Goal: Information Seeking & Learning: Learn about a topic

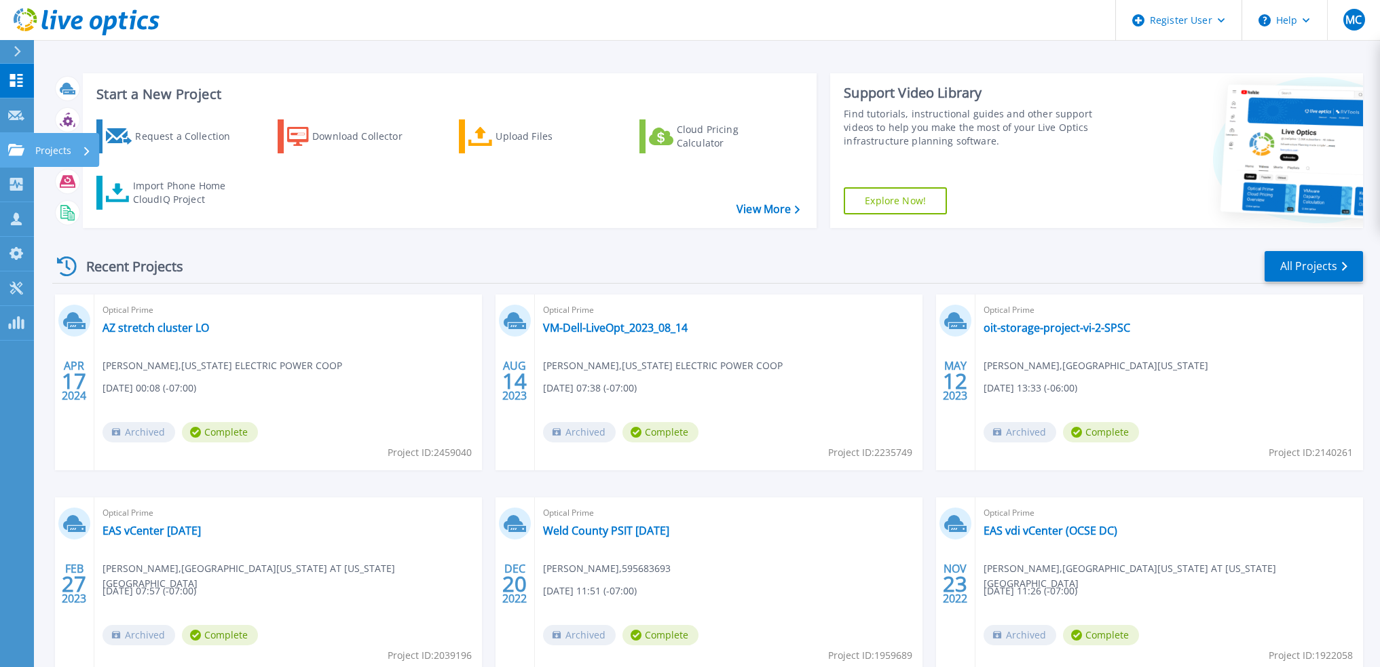
click at [18, 163] on link "Projects Projects" at bounding box center [17, 150] width 34 height 35
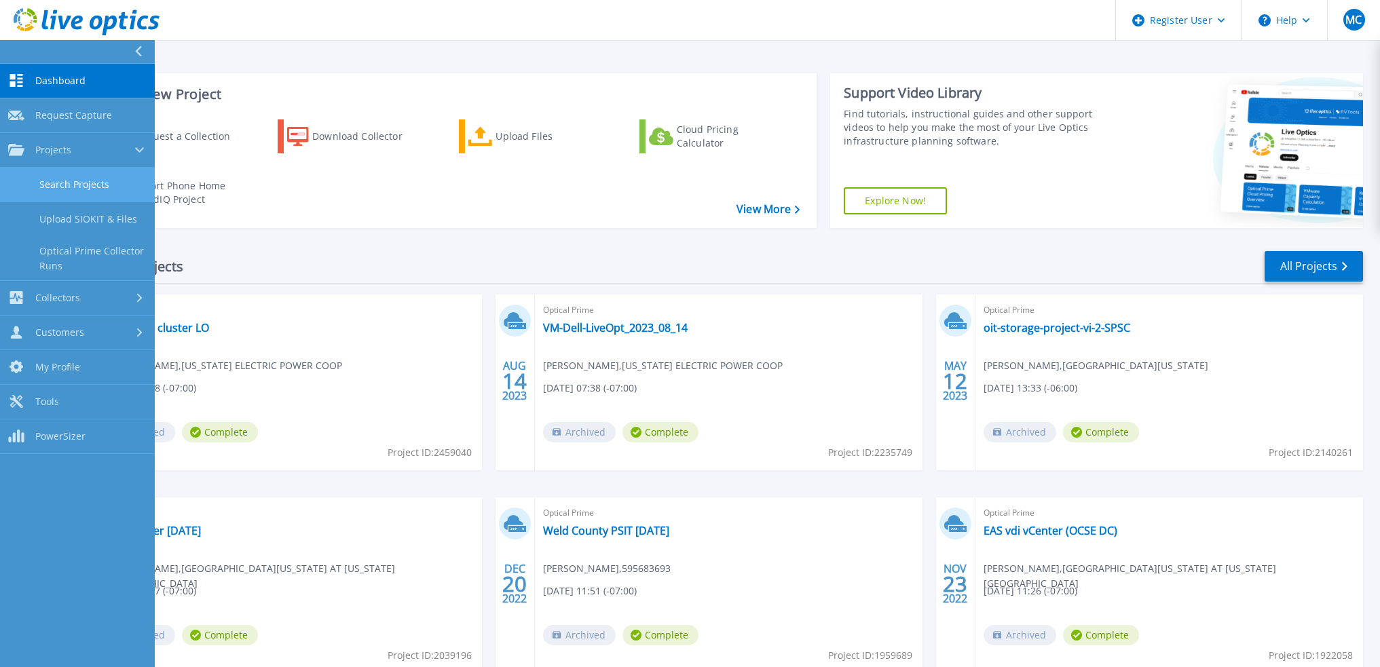
click at [39, 184] on link "Search Projects" at bounding box center [77, 185] width 155 height 35
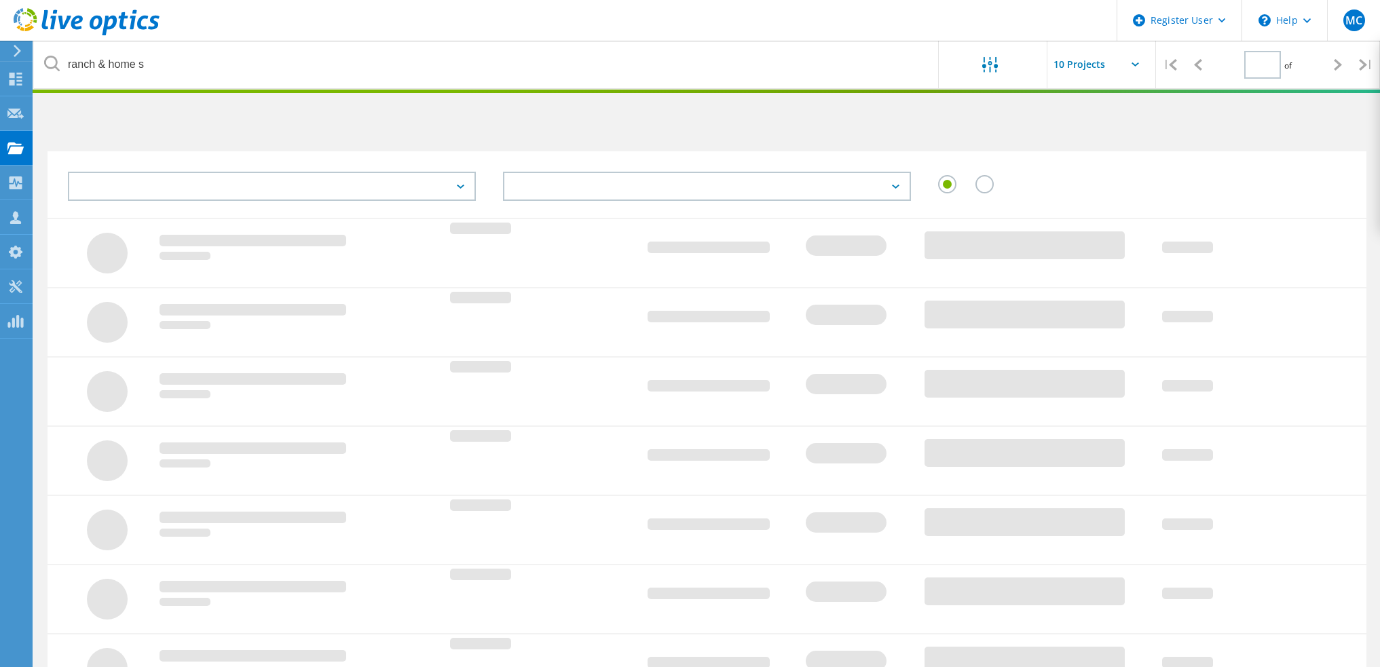
type input "1"
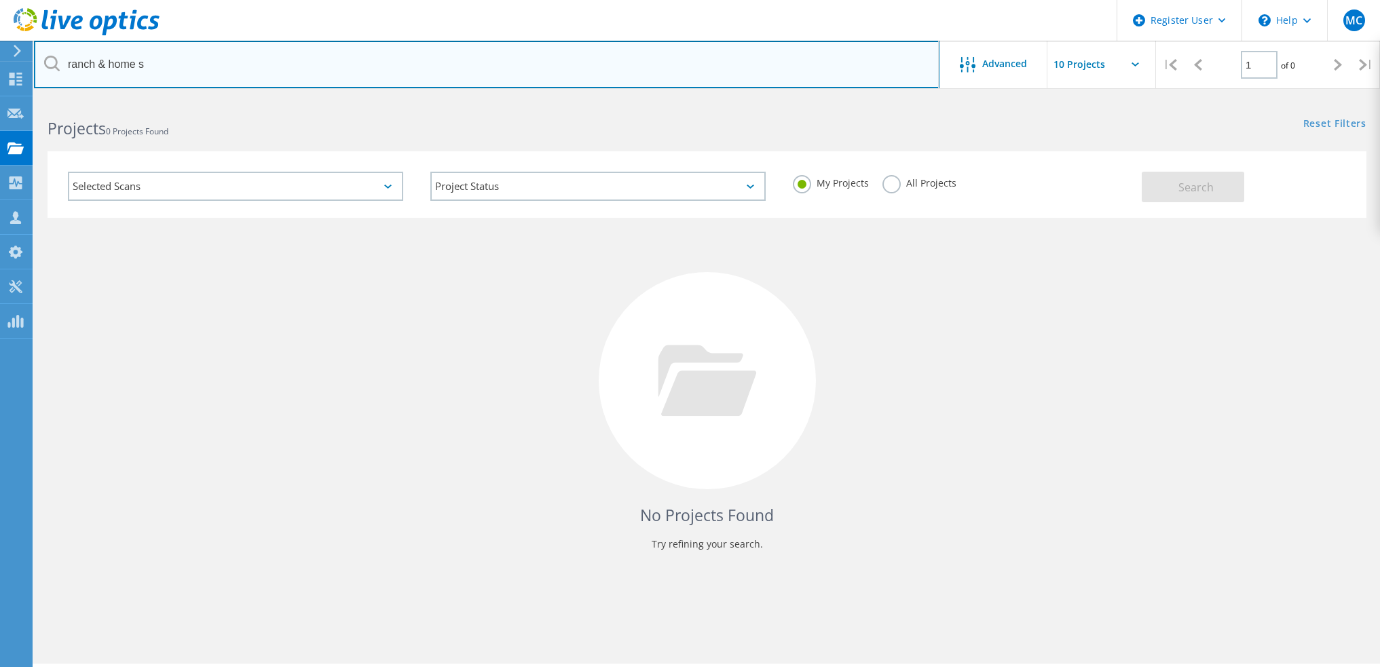
click at [167, 69] on input "ranch & home s" at bounding box center [487, 65] width 906 height 48
type input "ranch & home supply"
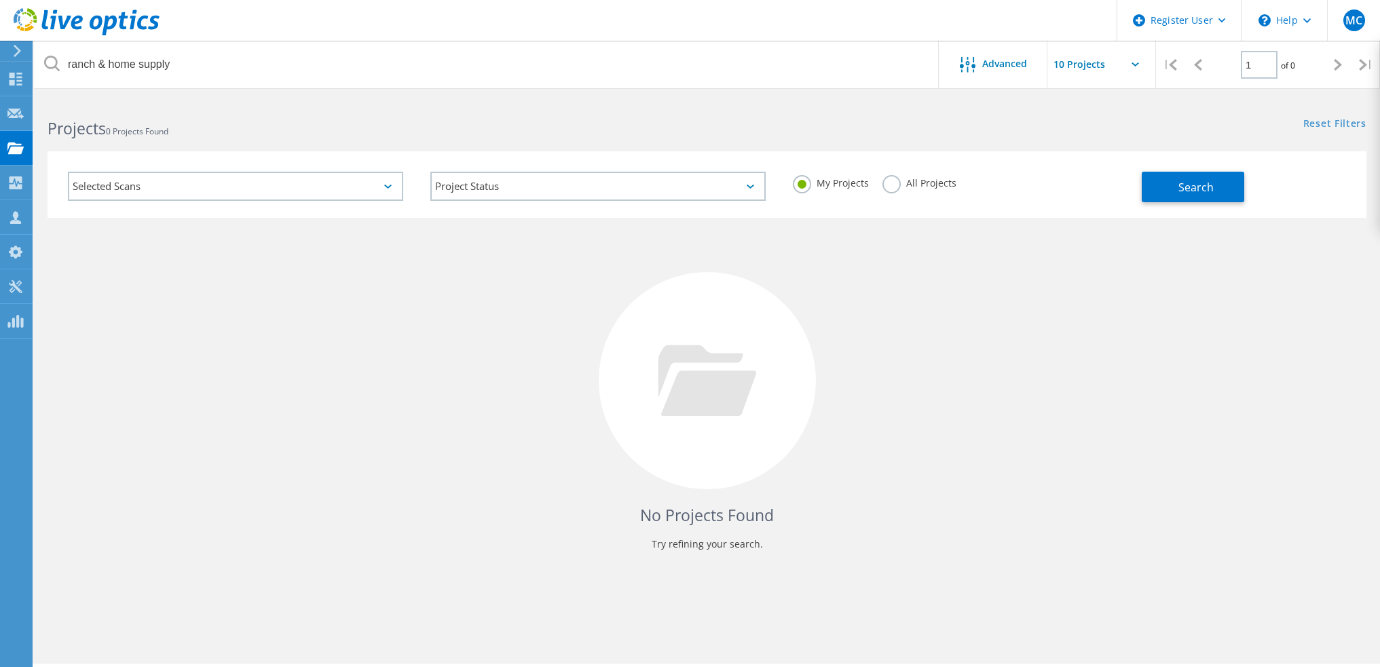
click at [898, 184] on label "All Projects" at bounding box center [920, 181] width 74 height 13
click at [0, 0] on input "All Projects" at bounding box center [0, 0] width 0 height 0
click at [1205, 175] on button "Search" at bounding box center [1193, 187] width 103 height 31
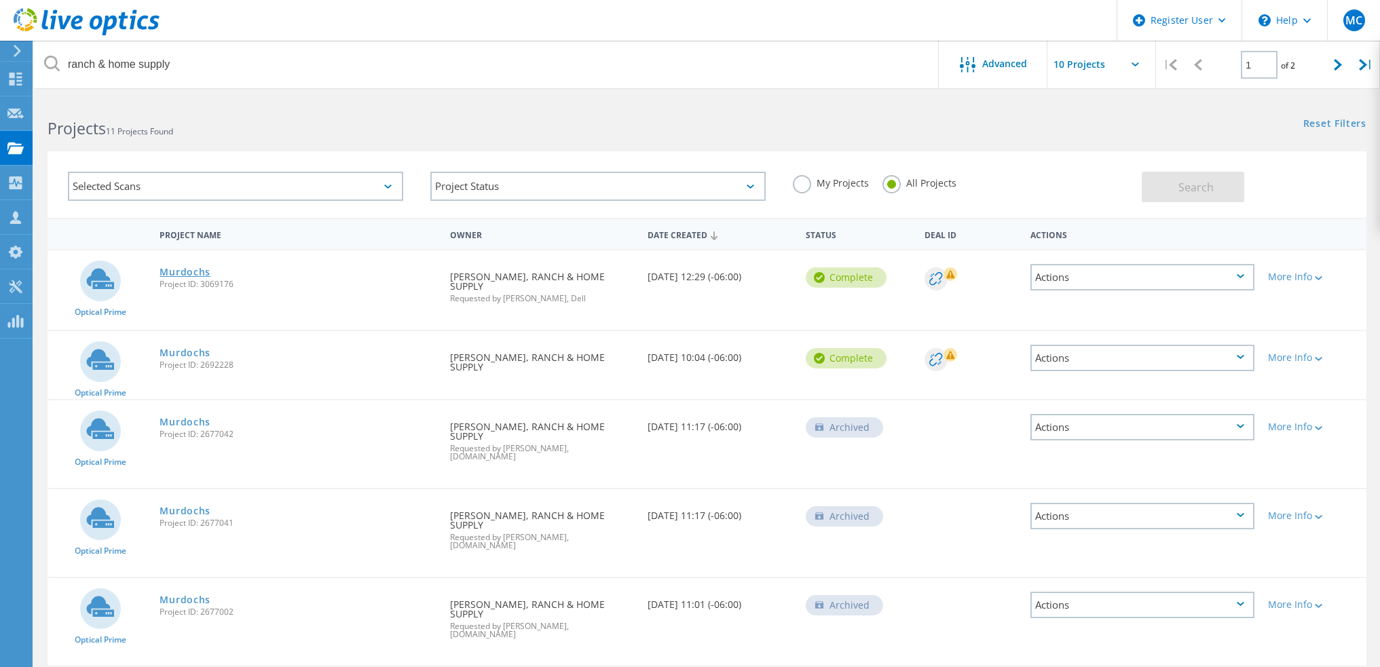
click at [188, 274] on link "Murdochs" at bounding box center [185, 273] width 51 height 10
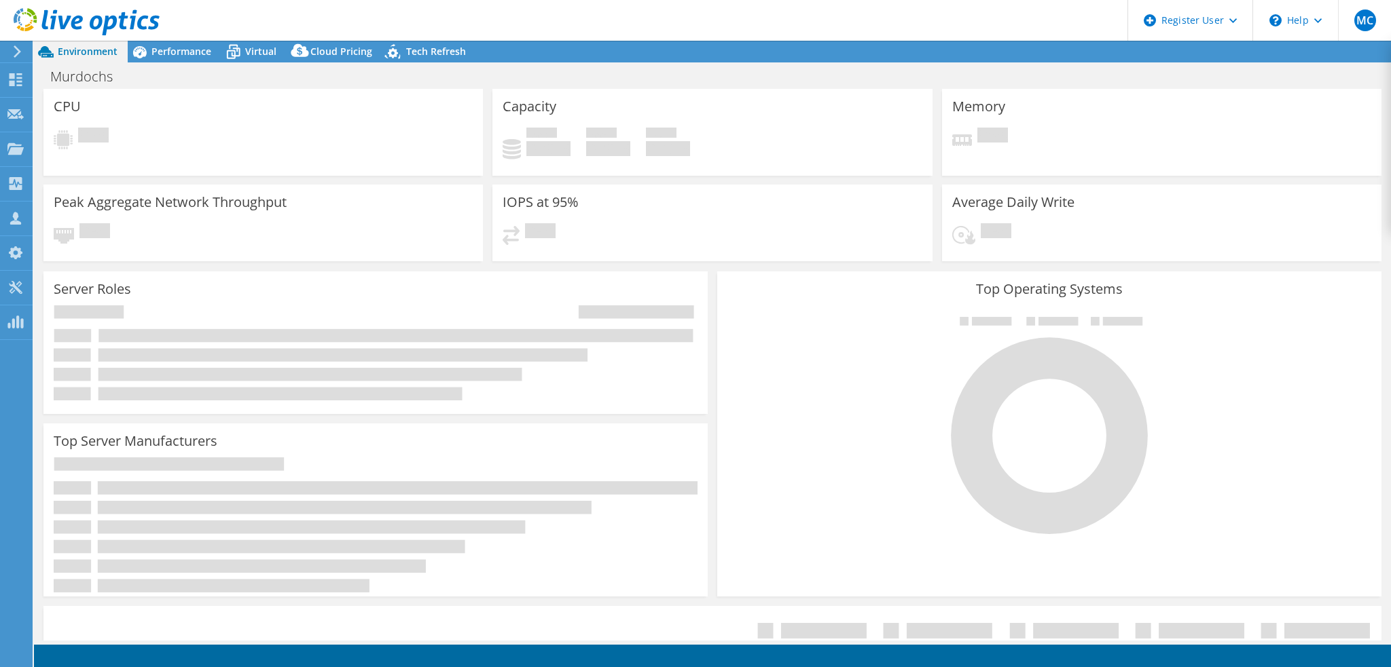
select select "USWest"
select select "USD"
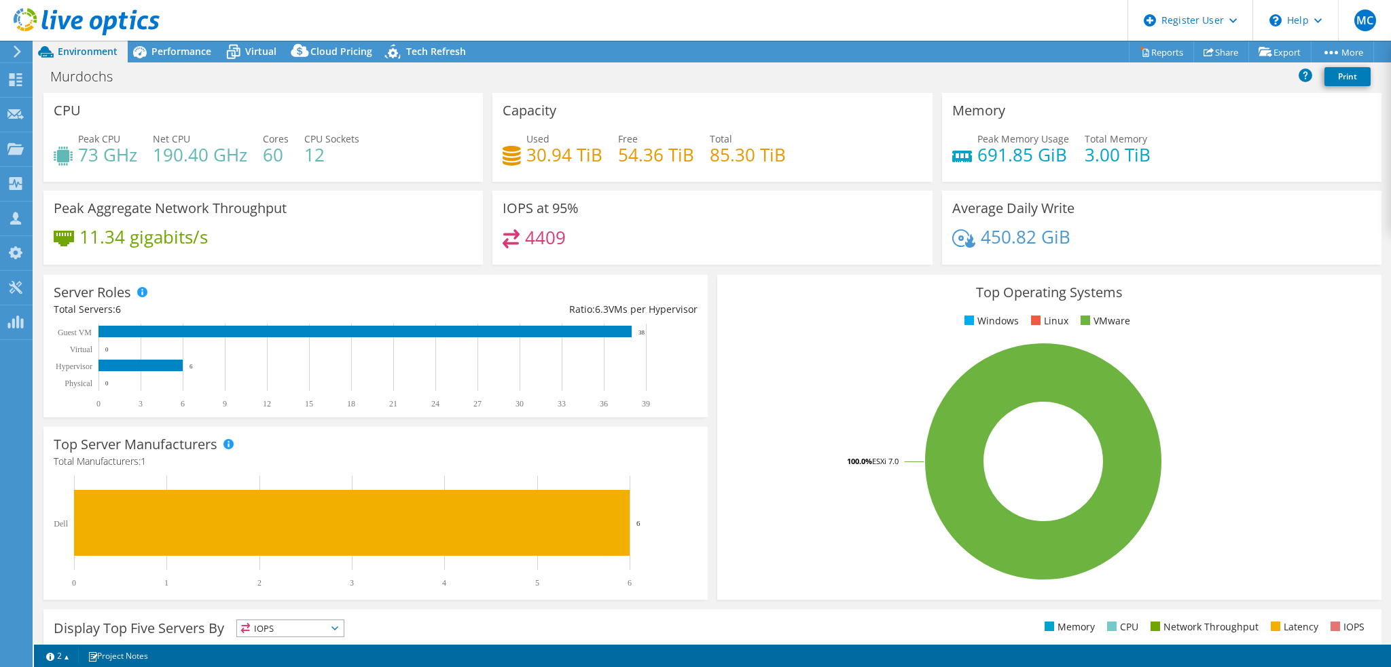
click at [513, 26] on header "MC Dell User Mary Caballero Mary.Caballero@dell.com Dell My Profile Log Out \n …" at bounding box center [695, 20] width 1391 height 41
click at [179, 52] on span "Performance" at bounding box center [181, 51] width 60 height 13
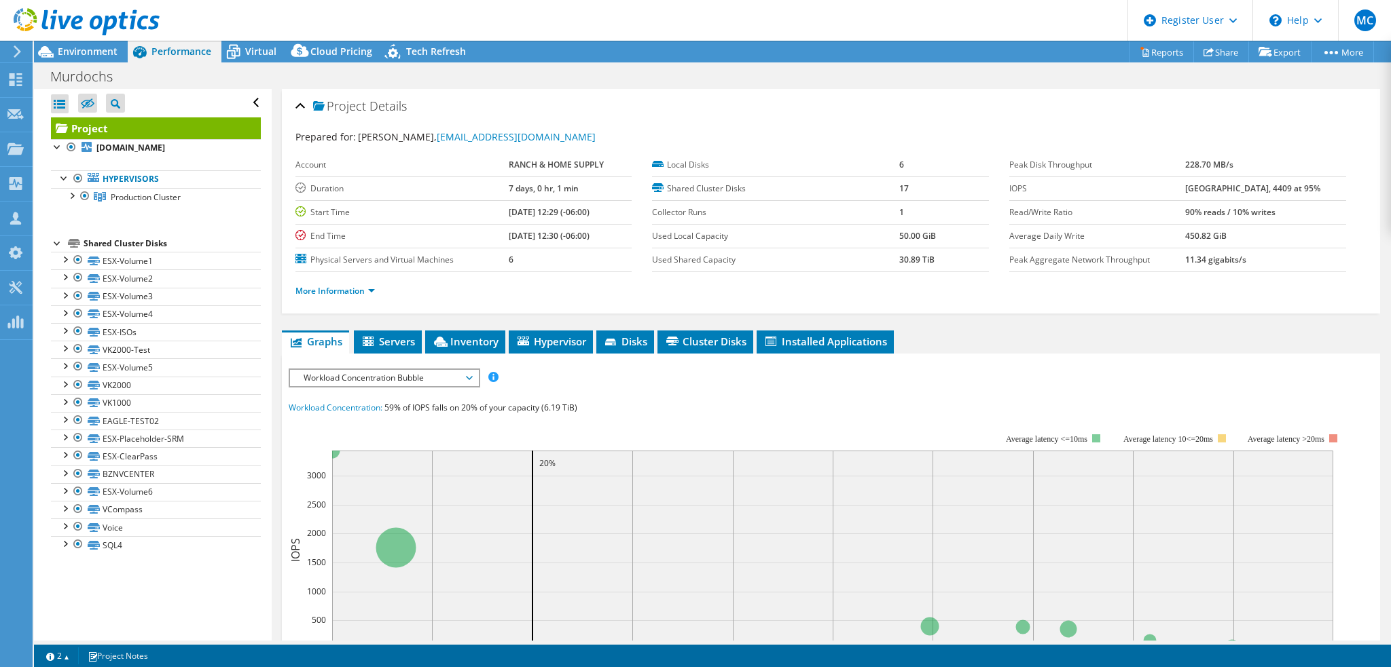
click at [572, 89] on div "Project Details Prepared for: Tim Van Horn, tvanhorn@murdochs.com Account RANCH…" at bounding box center [831, 201] width 1098 height 225
click at [665, 384] on div "IOPS Disk Throughput IO Size Latency Queue Depth CPU Percentage Memory Page Fau…" at bounding box center [831, 378] width 1084 height 18
click at [599, 1] on header "MC Dell User Mary Caballero Mary.Caballero@dell.com Dell My Profile Log Out \n …" at bounding box center [695, 20] width 1391 height 41
click at [86, 48] on span "Environment" at bounding box center [88, 51] width 60 height 13
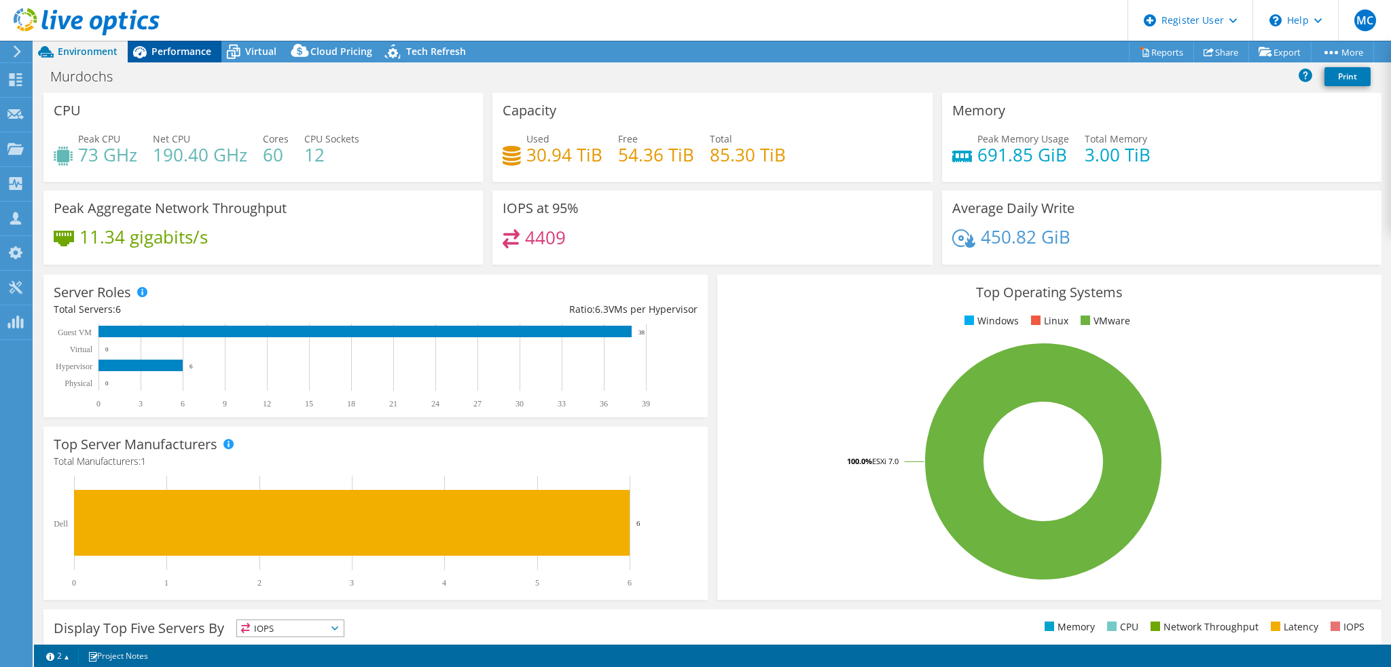
click at [170, 50] on span "Performance" at bounding box center [181, 51] width 60 height 13
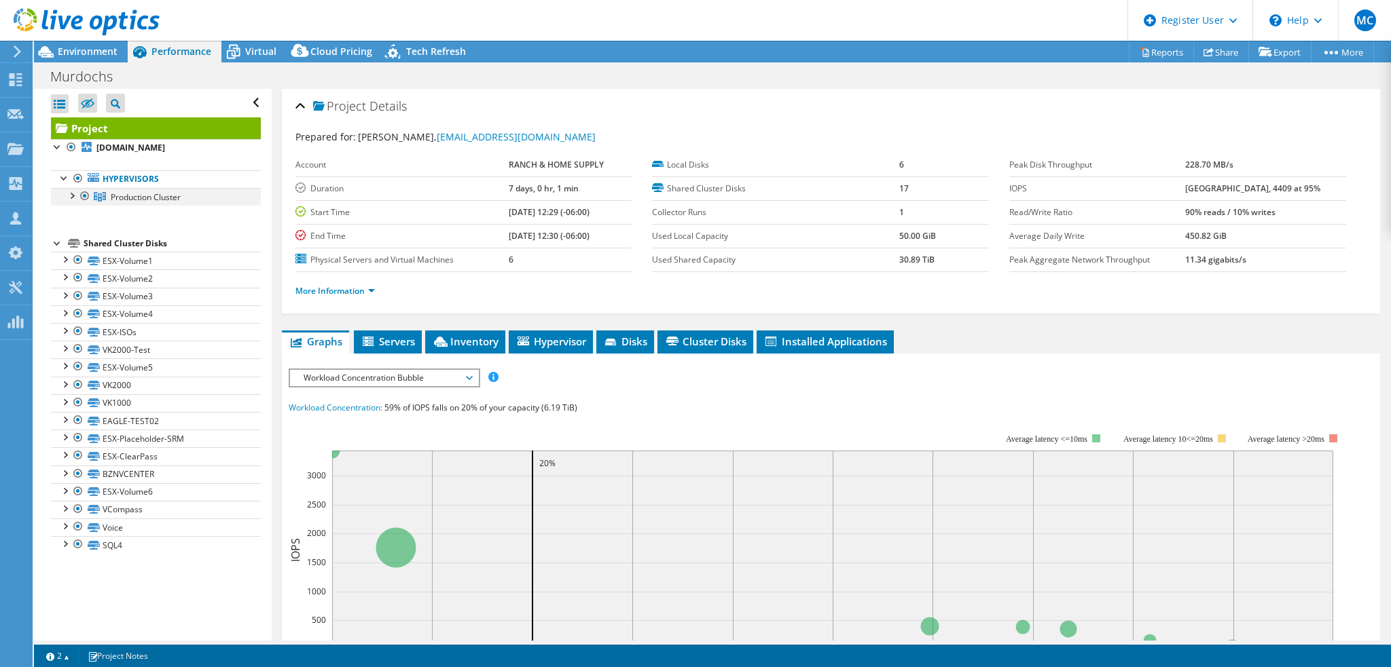
click at [73, 202] on div at bounding box center [72, 195] width 14 height 14
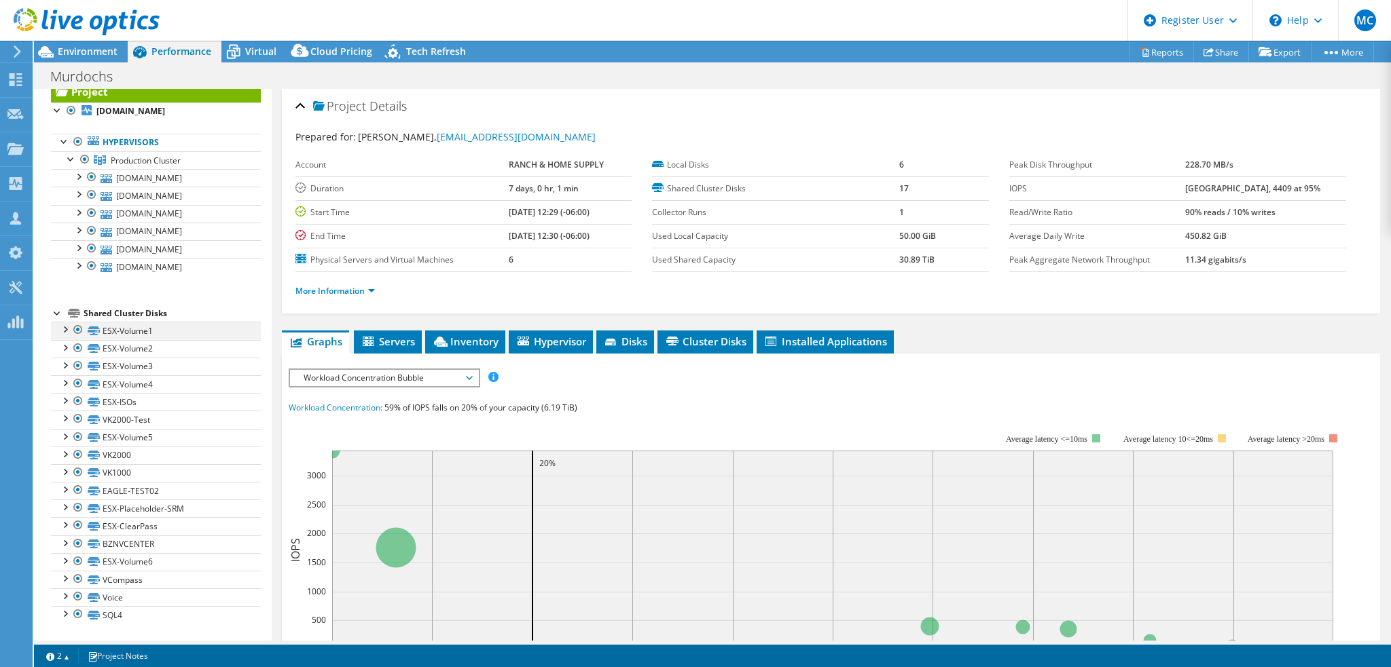
click at [80, 325] on div at bounding box center [78, 330] width 14 height 16
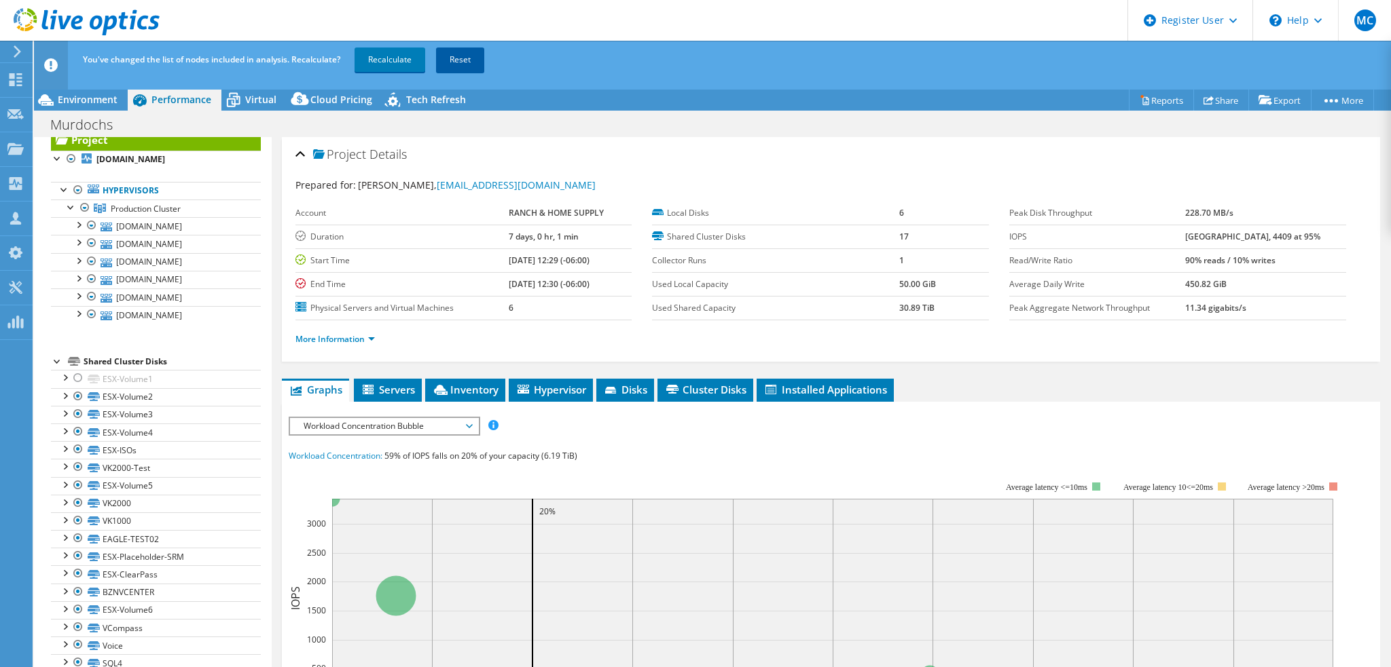
click at [472, 65] on link "Reset" at bounding box center [460, 60] width 48 height 24
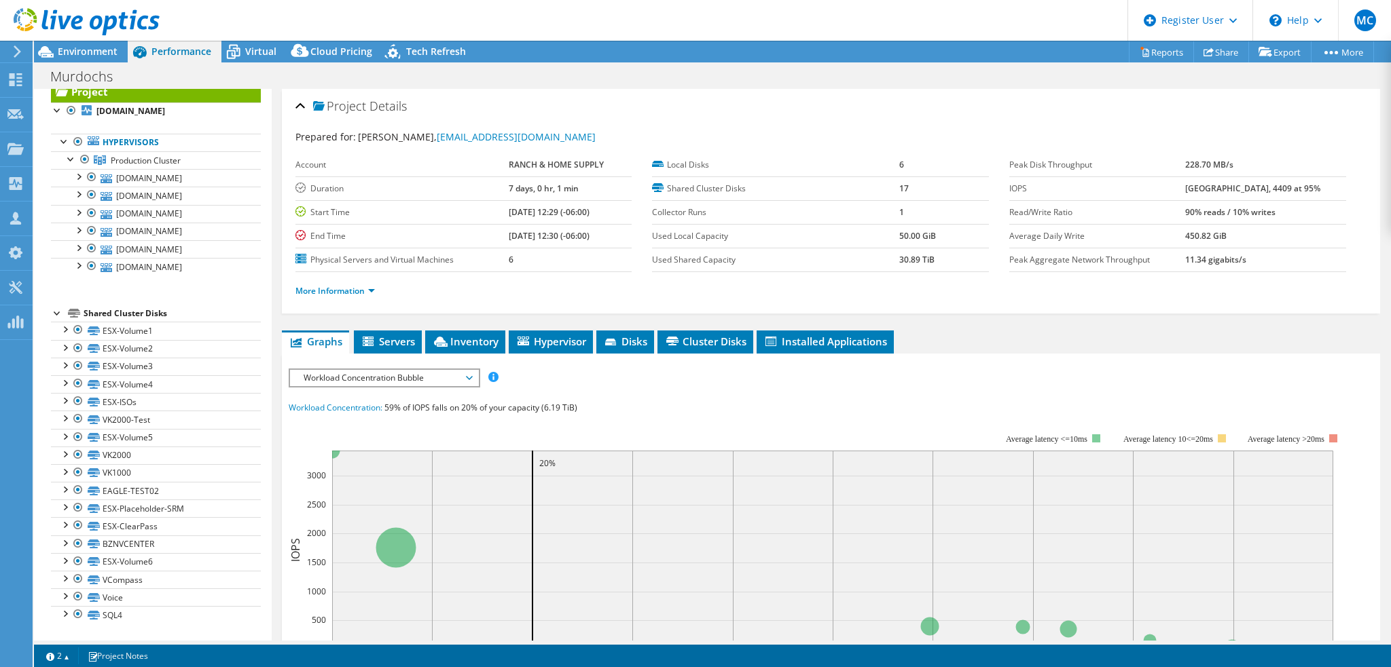
click at [88, 45] on div at bounding box center [80, 22] width 160 height 45
click at [81, 52] on span "Environment" at bounding box center [88, 51] width 60 height 13
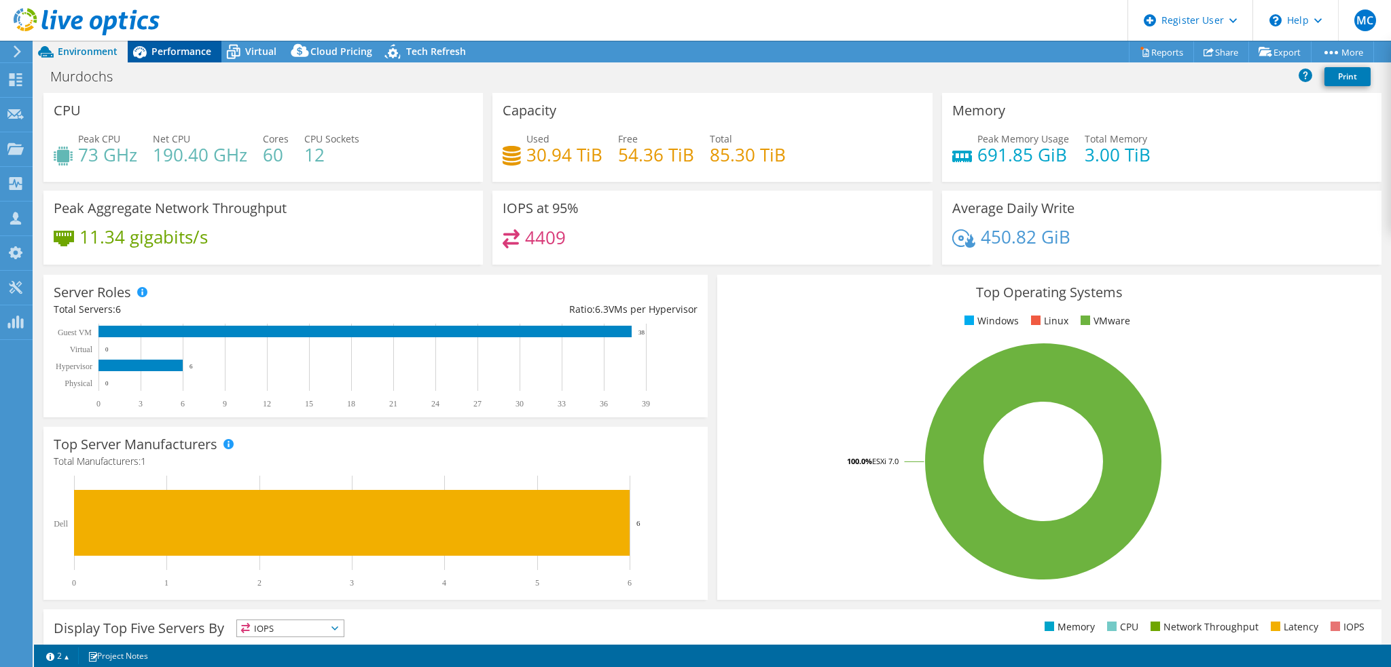
click at [164, 55] on span "Performance" at bounding box center [181, 51] width 60 height 13
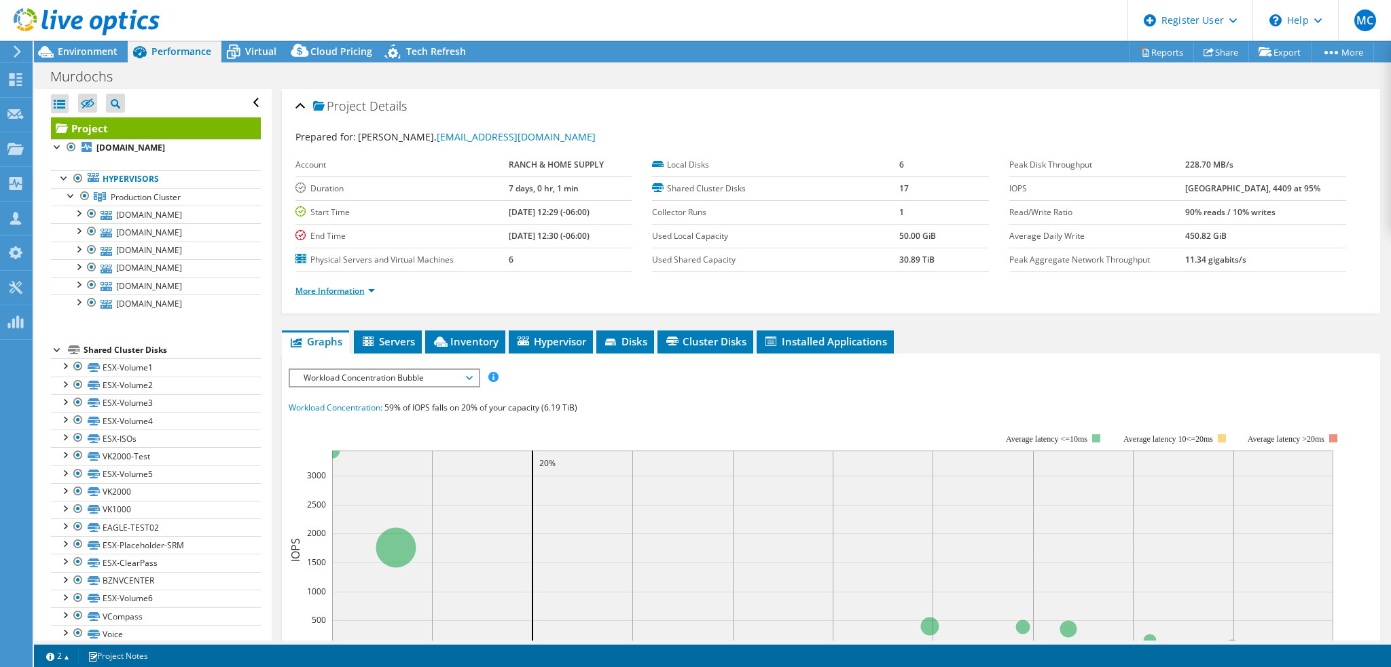
click at [340, 293] on link "More Information" at bounding box center [334, 291] width 79 height 12
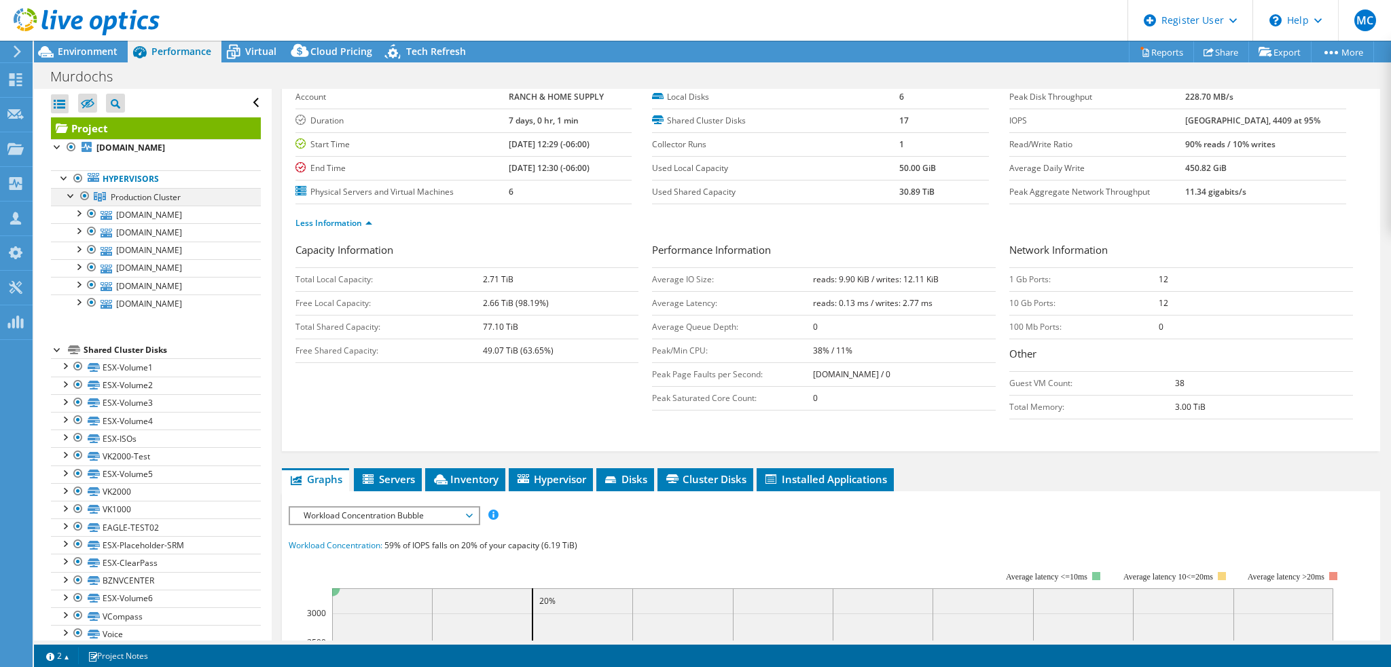
click at [73, 202] on div at bounding box center [72, 195] width 14 height 14
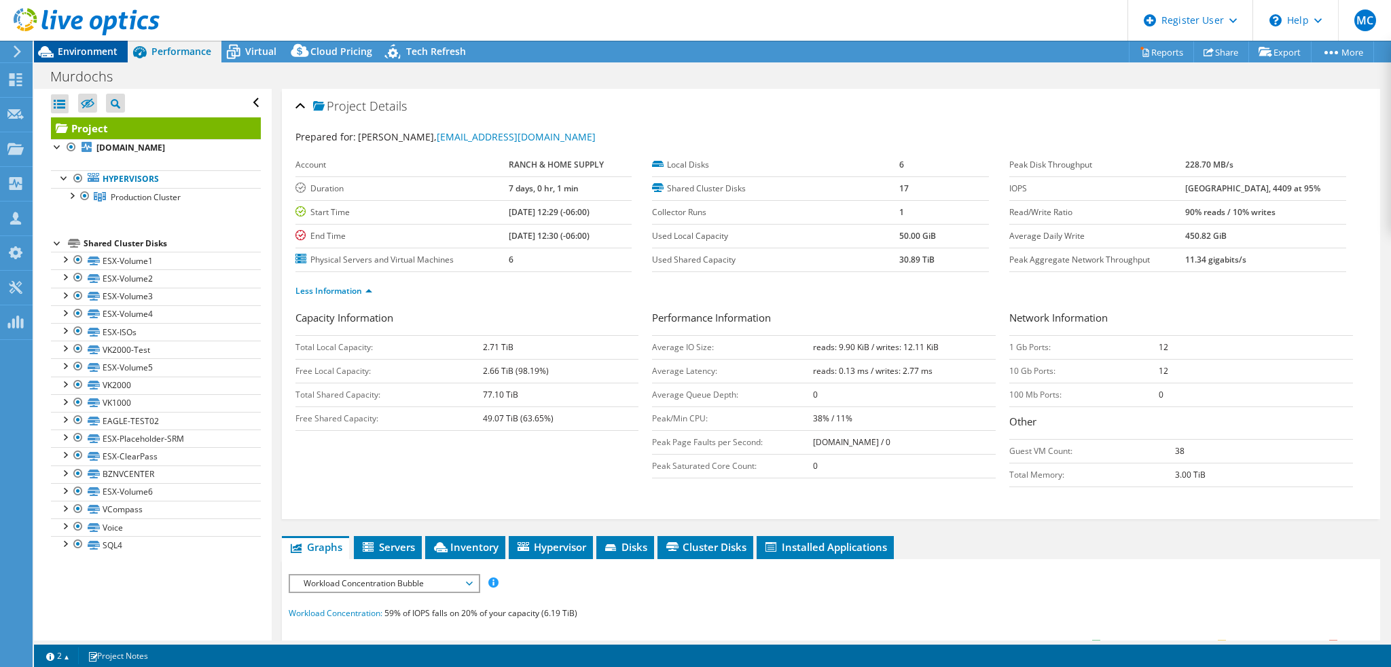
click at [98, 51] on span "Environment" at bounding box center [88, 51] width 60 height 13
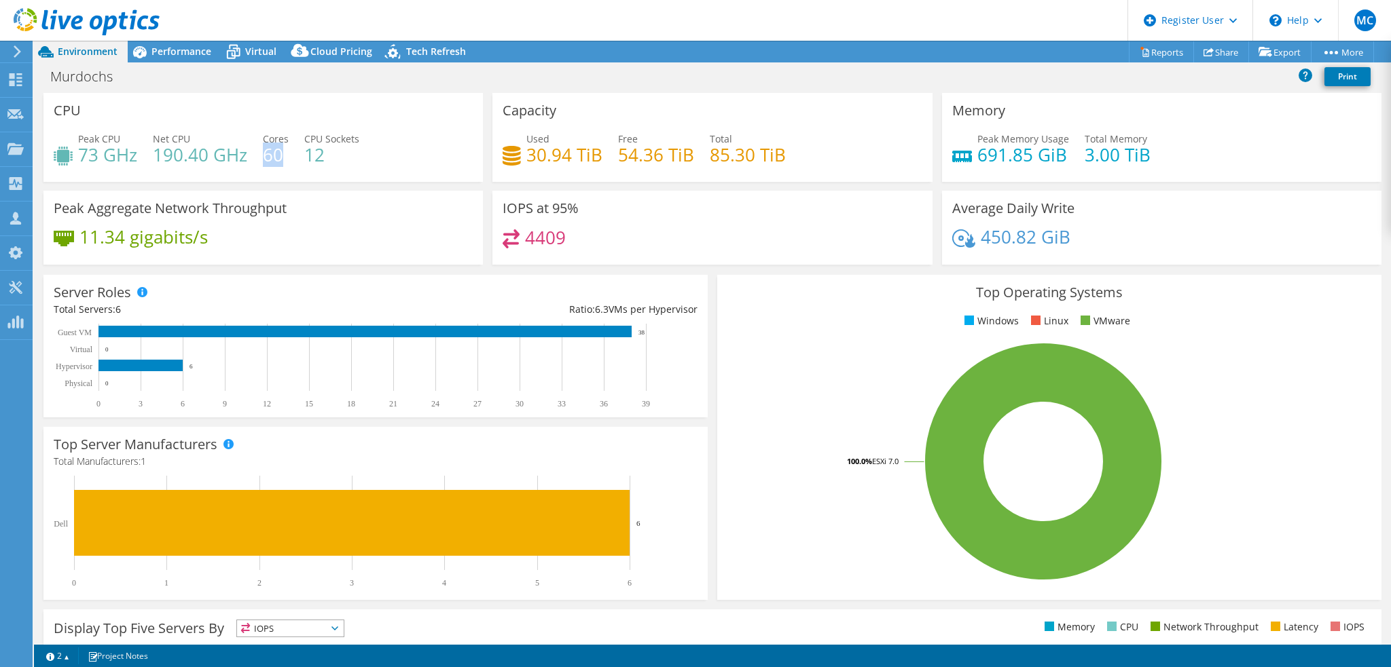
drag, startPoint x: 287, startPoint y: 155, endPoint x: 262, endPoint y: 155, distance: 24.4
click at [263, 155] on h4 "60" at bounding box center [276, 154] width 26 height 15
click at [455, 141] on div "Peak CPU 73 GHz Net CPU 190.40 GHz Cores 60 CPU Sockets 12" at bounding box center [263, 154] width 419 height 44
